Goal: Find specific page/section: Find specific page/section

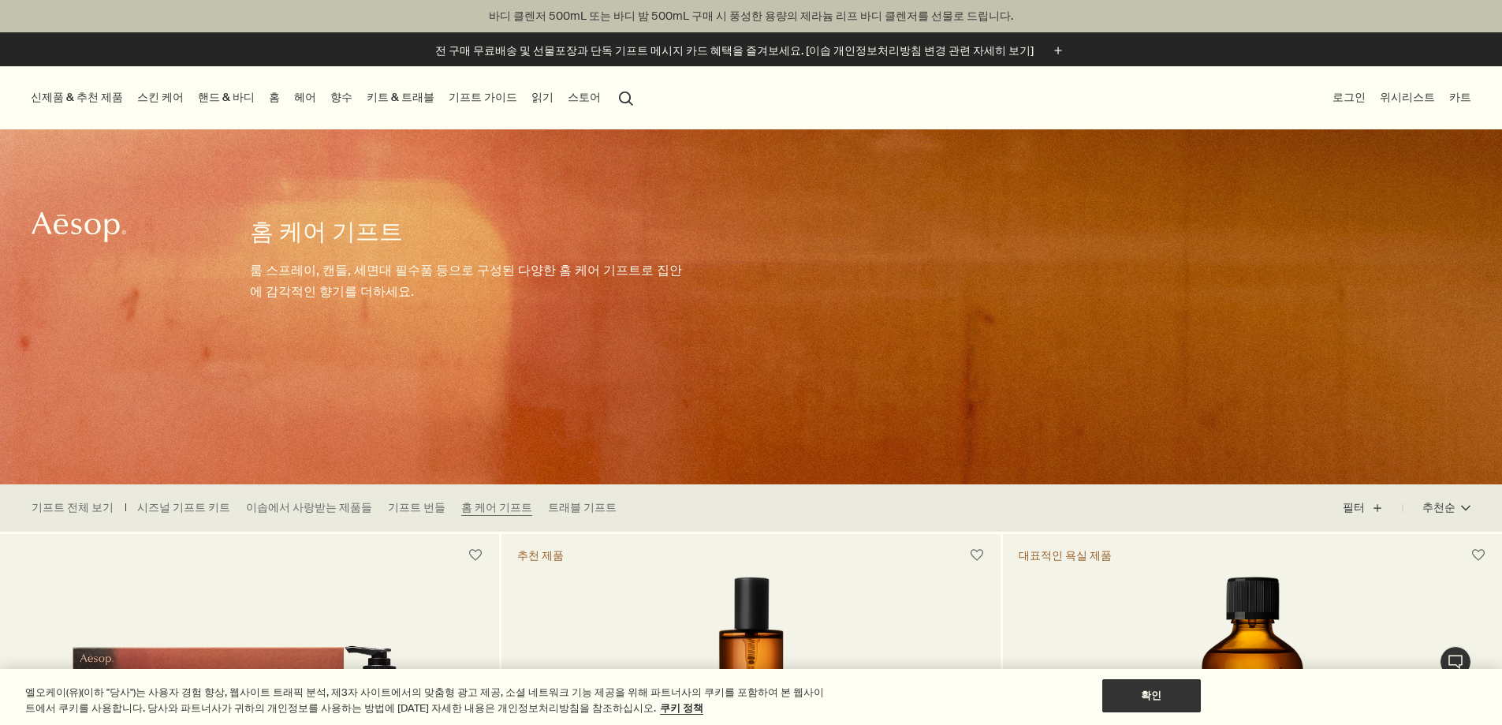
click at [283, 106] on link "홈" at bounding box center [274, 97] width 17 height 21
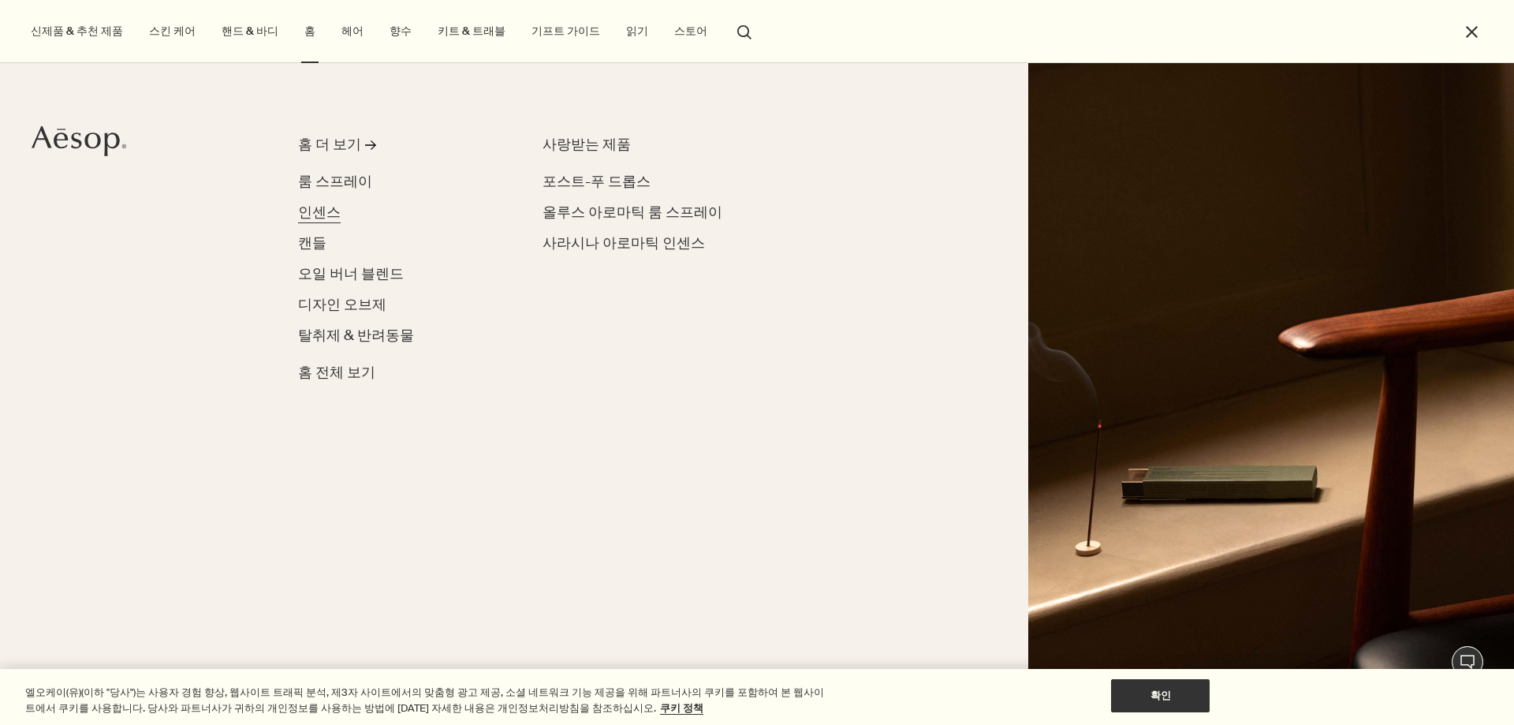
click at [325, 216] on span "인센스" at bounding box center [319, 212] width 43 height 19
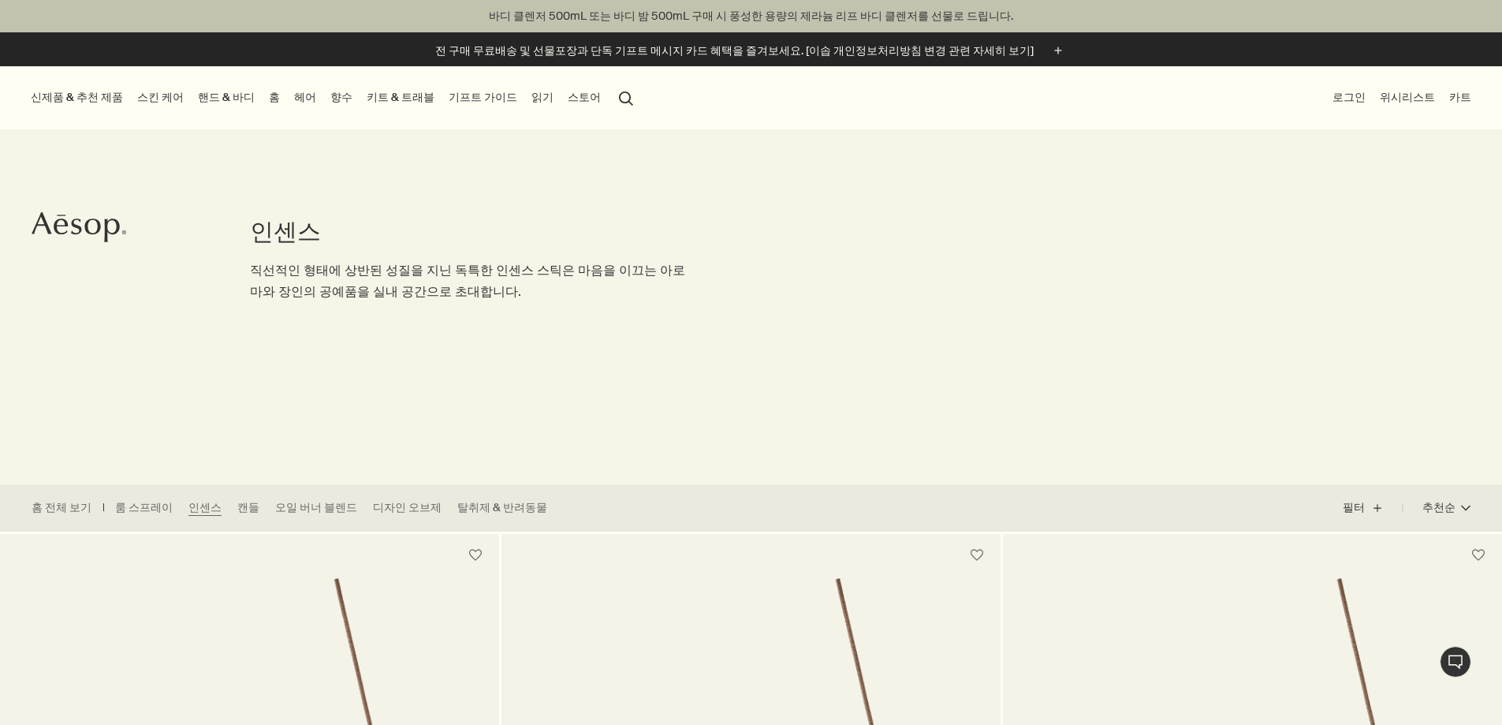
click at [283, 102] on link "홈" at bounding box center [274, 97] width 17 height 21
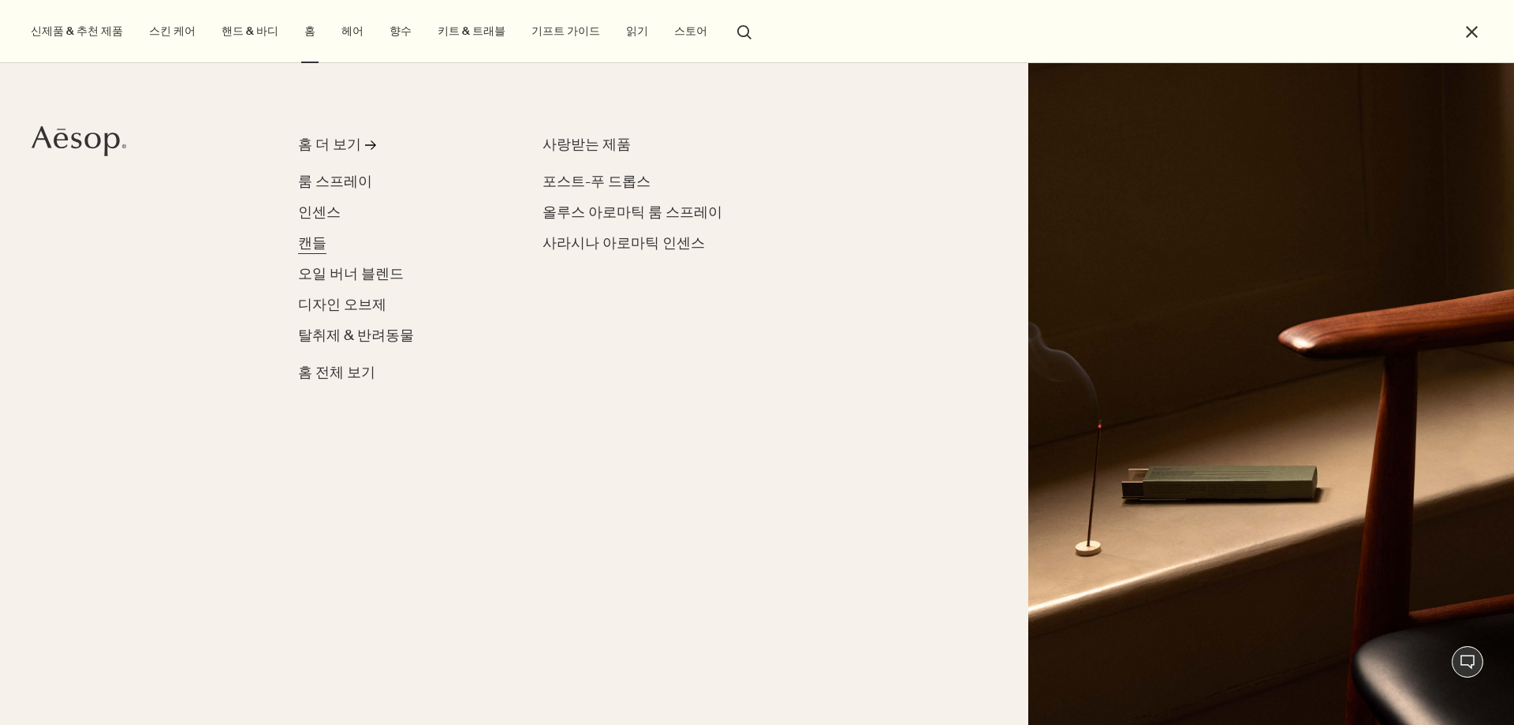
click at [323, 241] on span "캔들" at bounding box center [312, 242] width 28 height 19
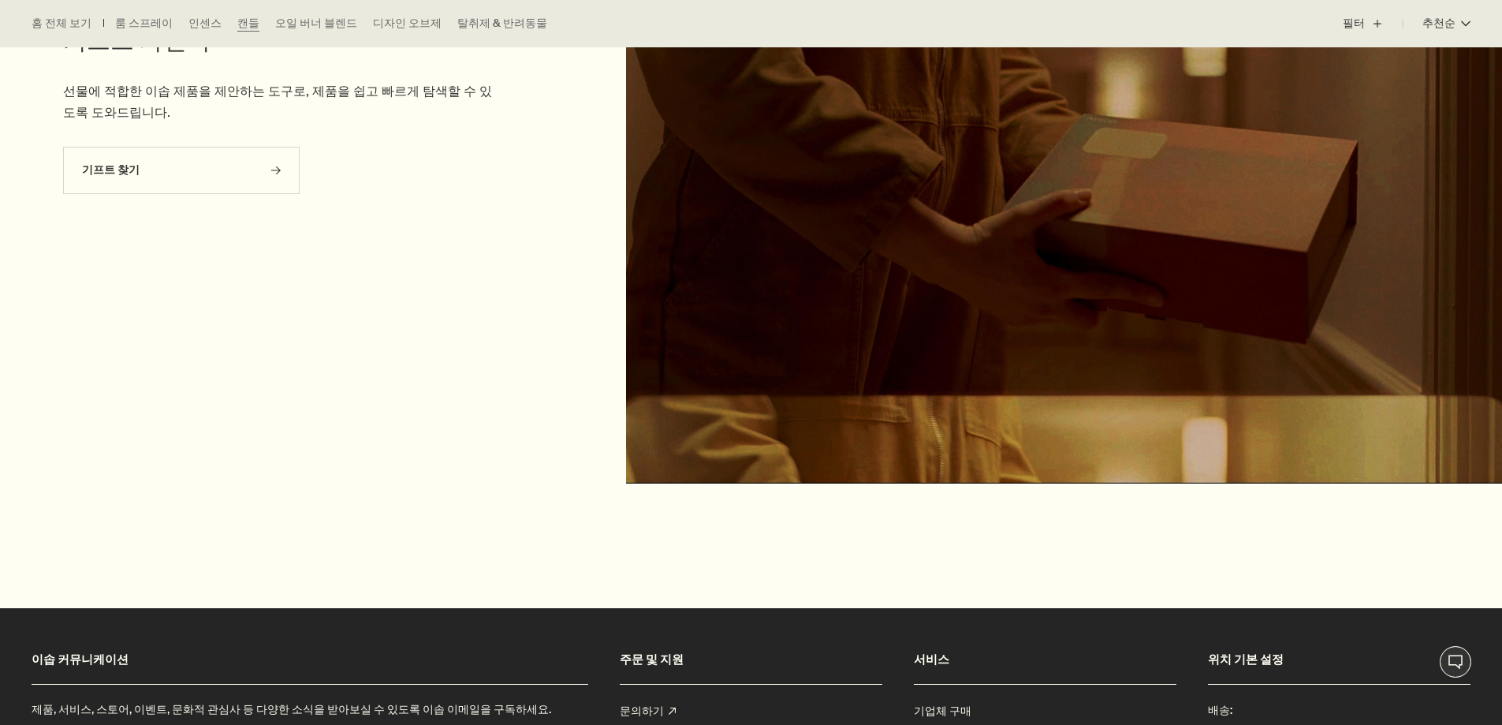
scroll to position [1419, 0]
